Goal: Task Accomplishment & Management: Complete application form

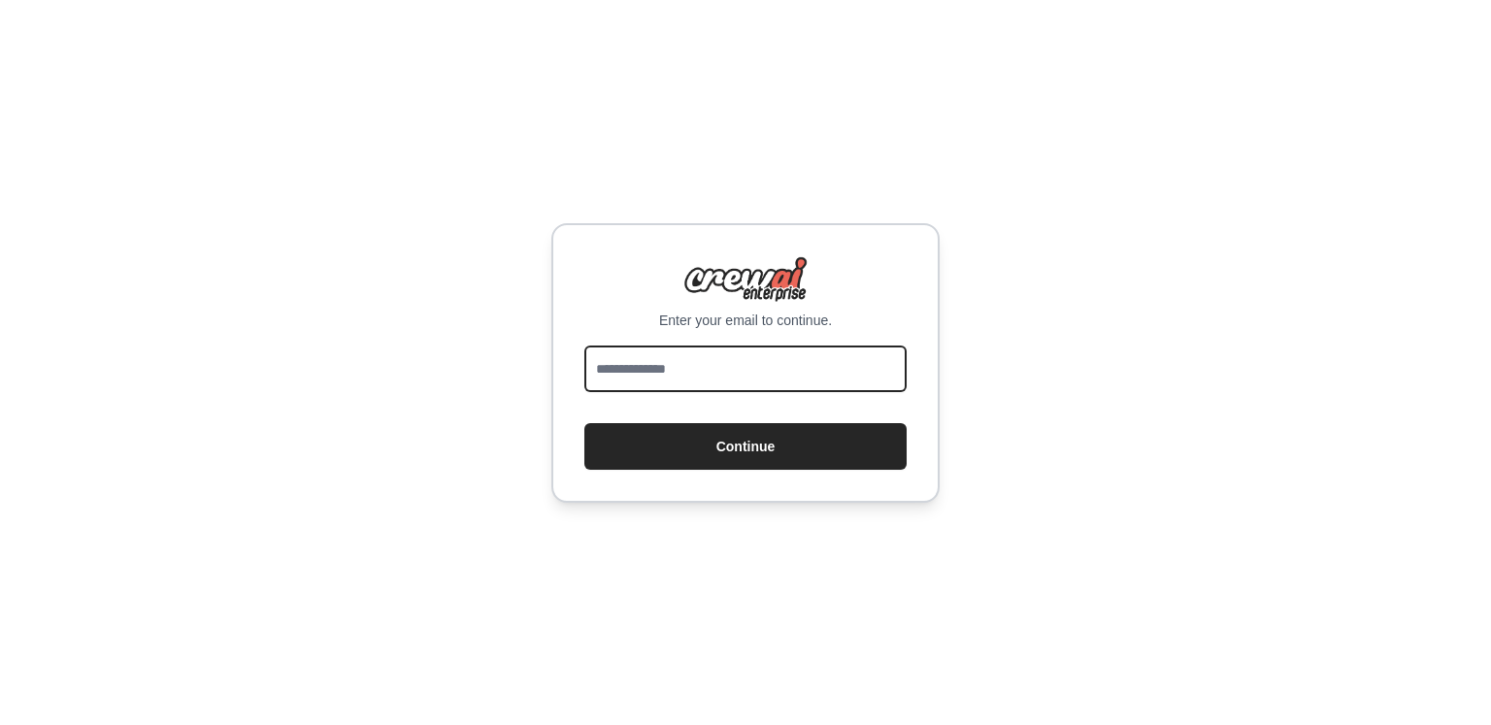
click at [698, 374] on input "email" at bounding box center [745, 369] width 322 height 47
click at [524, 322] on div "Enter your email to continue. Continue" at bounding box center [745, 362] width 1491 height 725
click at [682, 368] on input "email" at bounding box center [745, 369] width 322 height 47
click at [772, 370] on input "email" at bounding box center [745, 369] width 322 height 47
type input "**********"
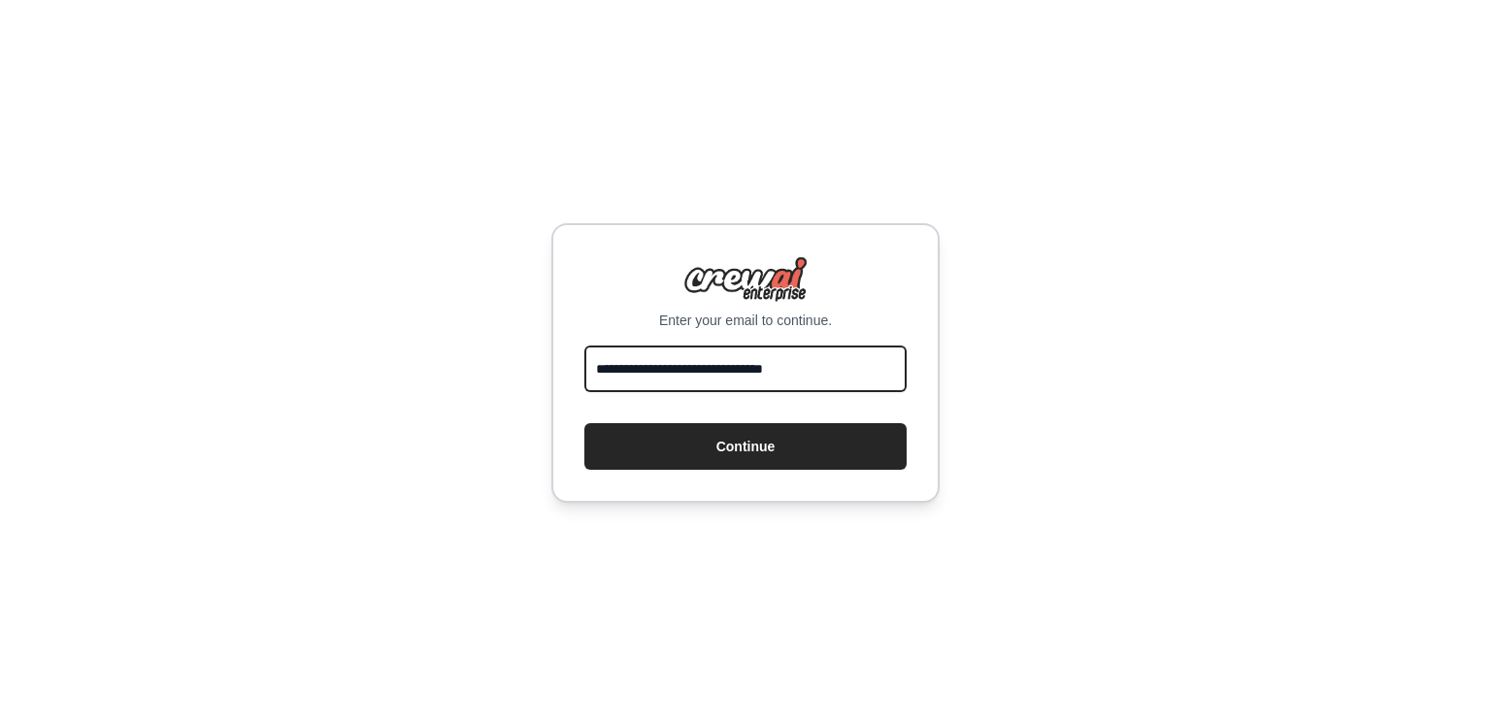
click at [584, 423] on button "Continue" at bounding box center [745, 446] width 322 height 47
click at [672, 366] on input "email" at bounding box center [745, 369] width 322 height 47
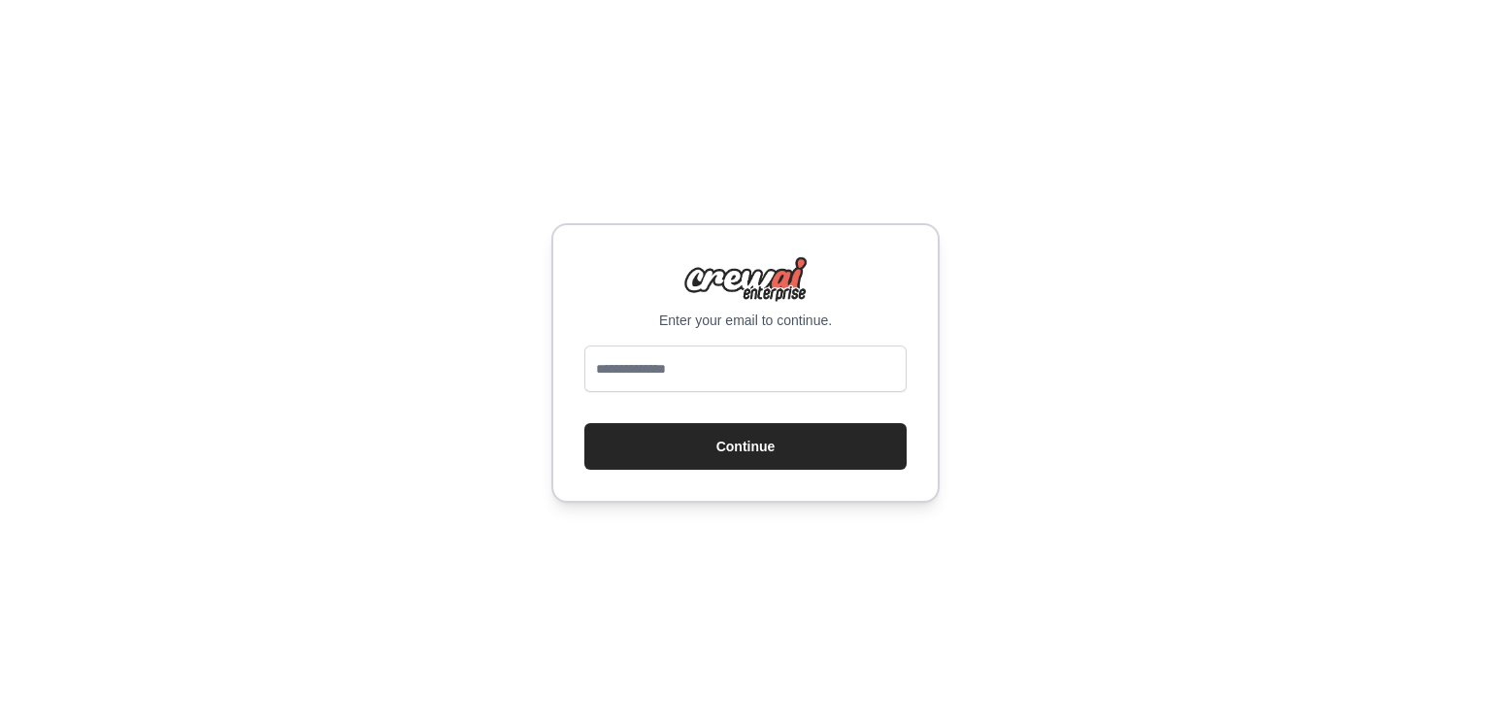
click at [791, 378] on input "email" at bounding box center [745, 369] width 322 height 47
click at [692, 364] on input "email" at bounding box center [745, 369] width 322 height 47
type input "**********"
click at [753, 452] on button "Continue" at bounding box center [745, 446] width 322 height 47
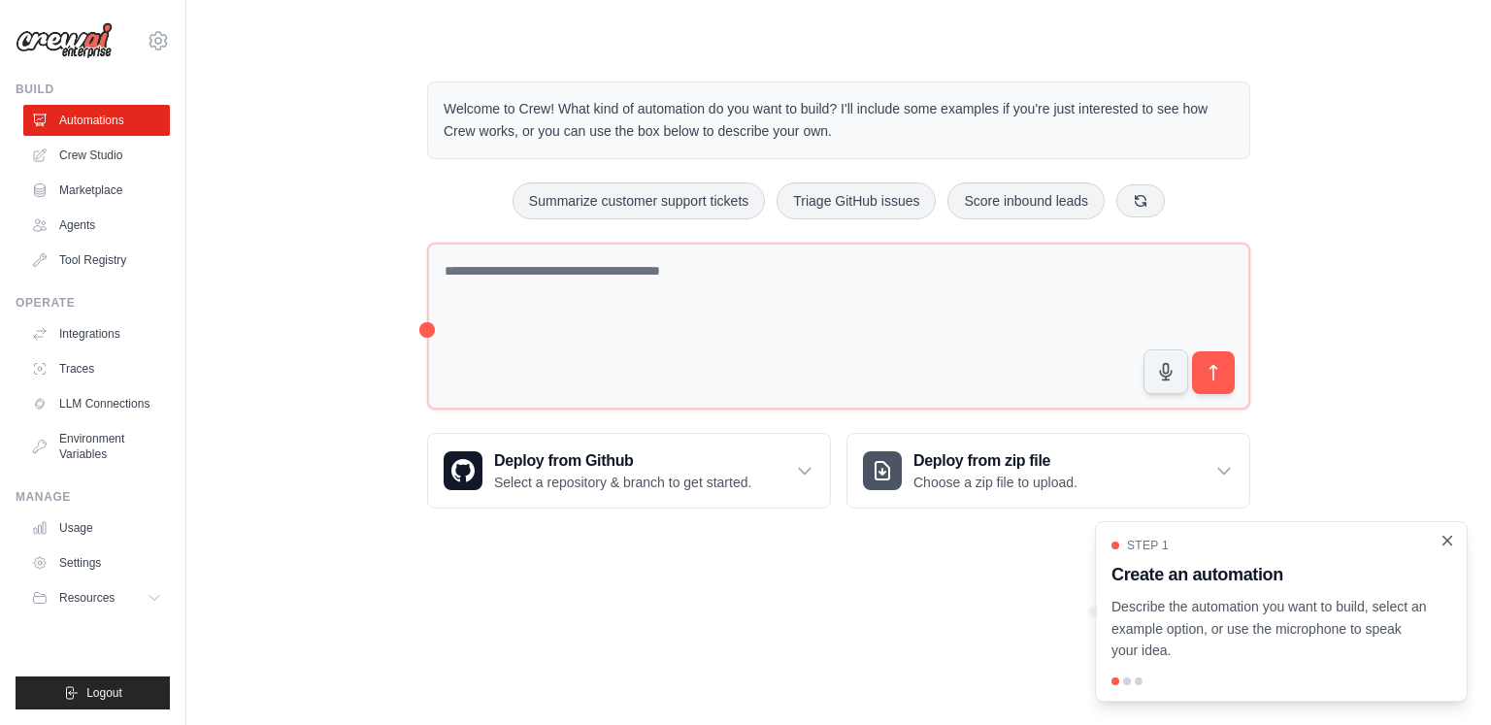
click at [1445, 541] on icon "Close walkthrough" at bounding box center [1447, 540] width 17 height 17
